Goal: Information Seeking & Learning: Check status

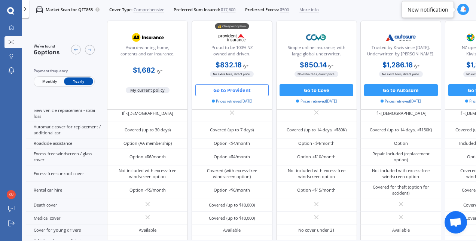
scroll to position [230, 0]
